Goal: Task Accomplishment & Management: Manage account settings

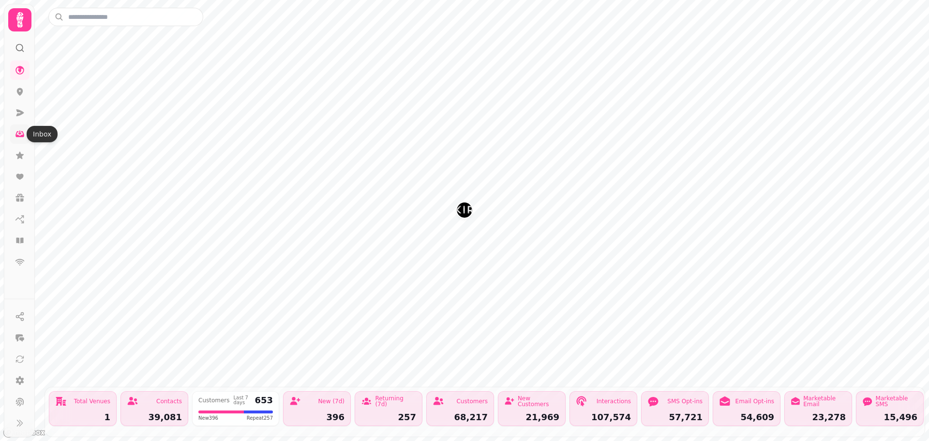
click at [22, 138] on icon at bounding box center [20, 134] width 10 height 10
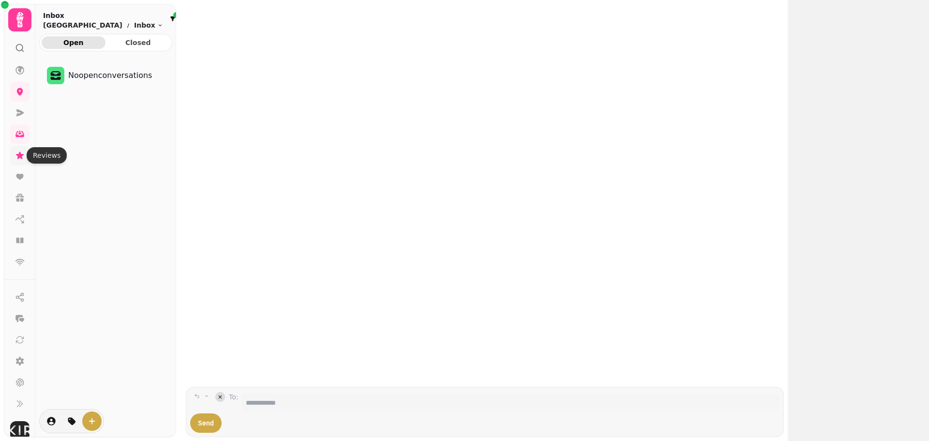
click at [20, 153] on icon at bounding box center [20, 154] width 8 height 7
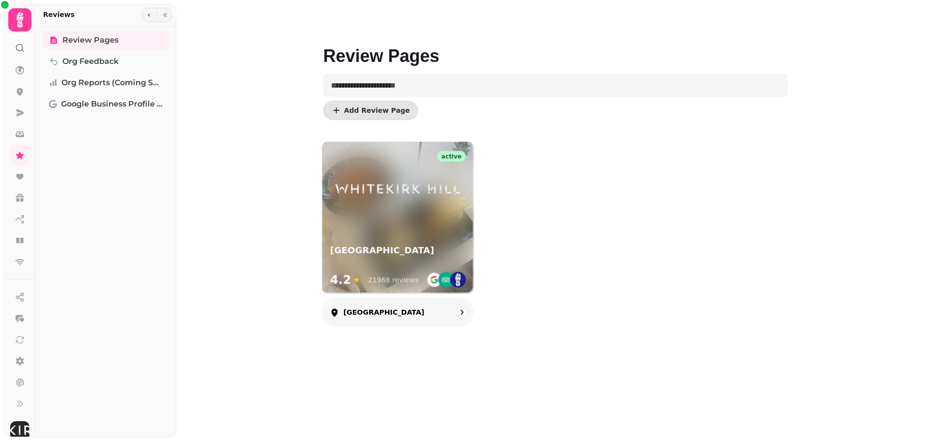
click at [397, 233] on div "active Whitekirk Hill 4.2 ★ 21968 reviews" at bounding box center [397, 217] width 151 height 151
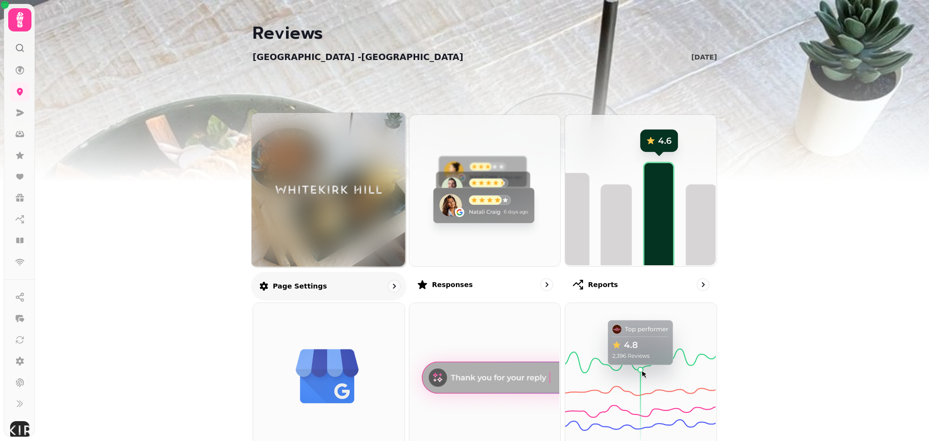
click at [326, 205] on img at bounding box center [329, 189] width 116 height 63
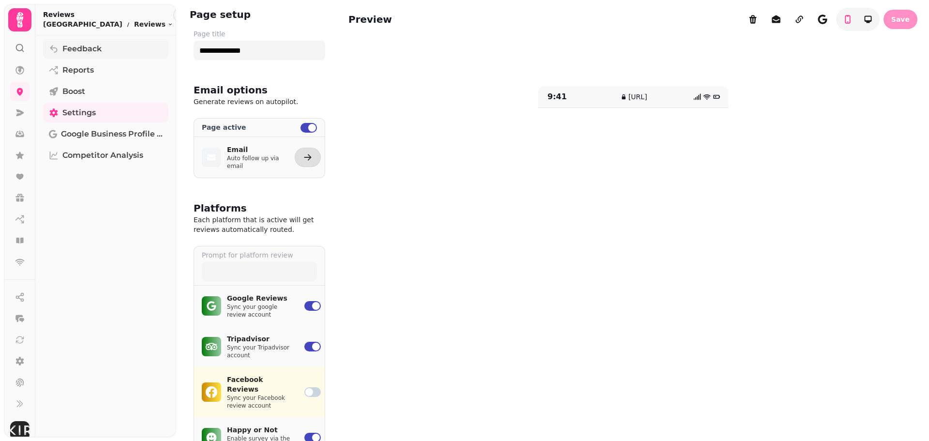
click at [65, 45] on span "Feedback" at bounding box center [81, 49] width 39 height 12
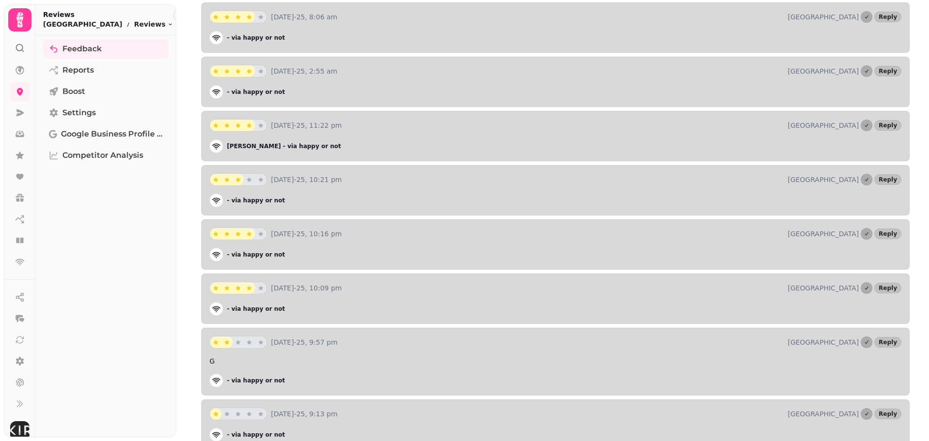
scroll to position [2149, 0]
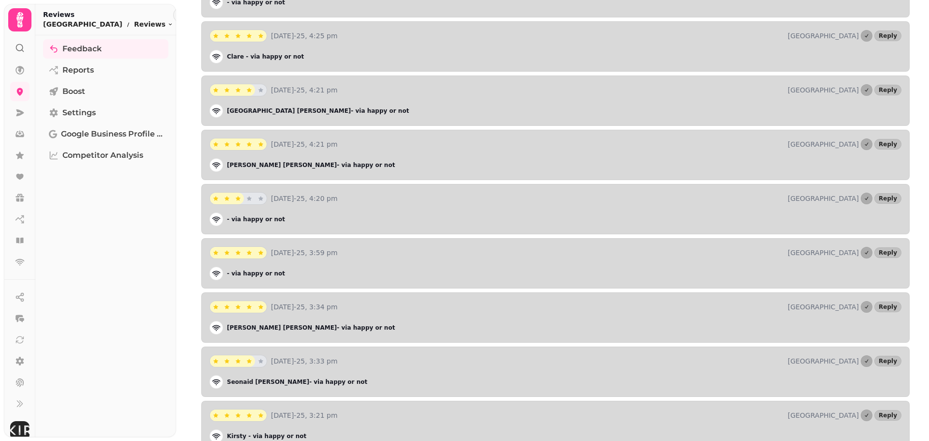
scroll to position [10799, 0]
